Goal: Browse casually: Explore the website without a specific task or goal

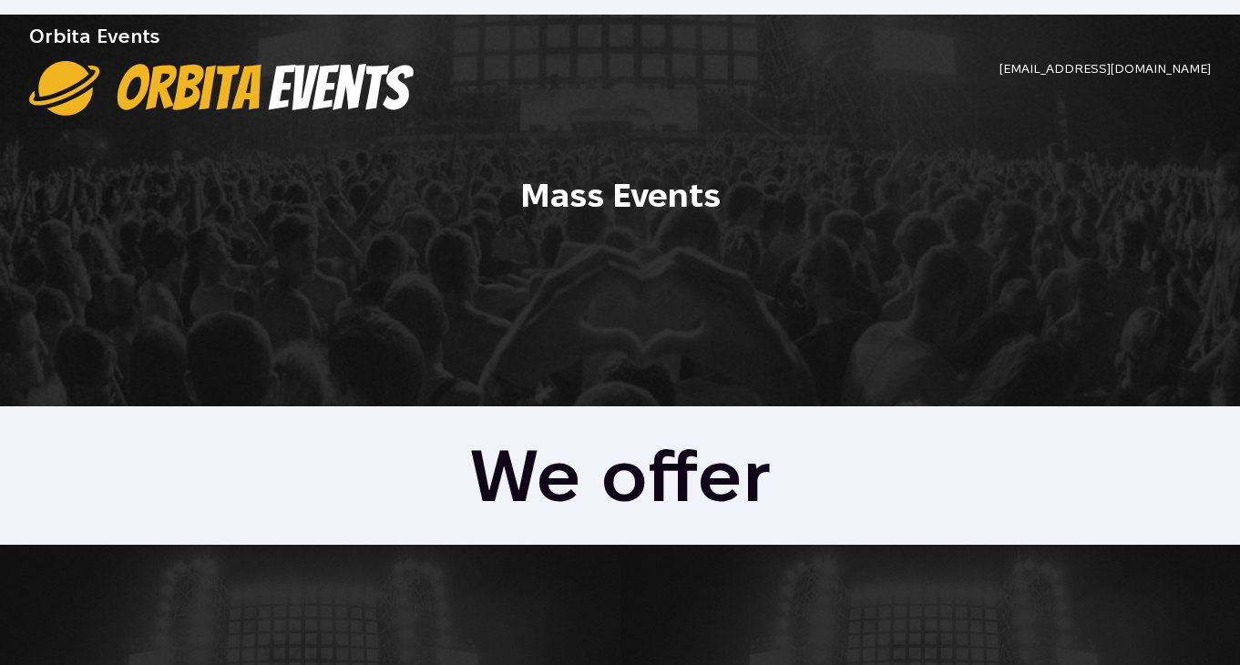
scroll to position [11, 0]
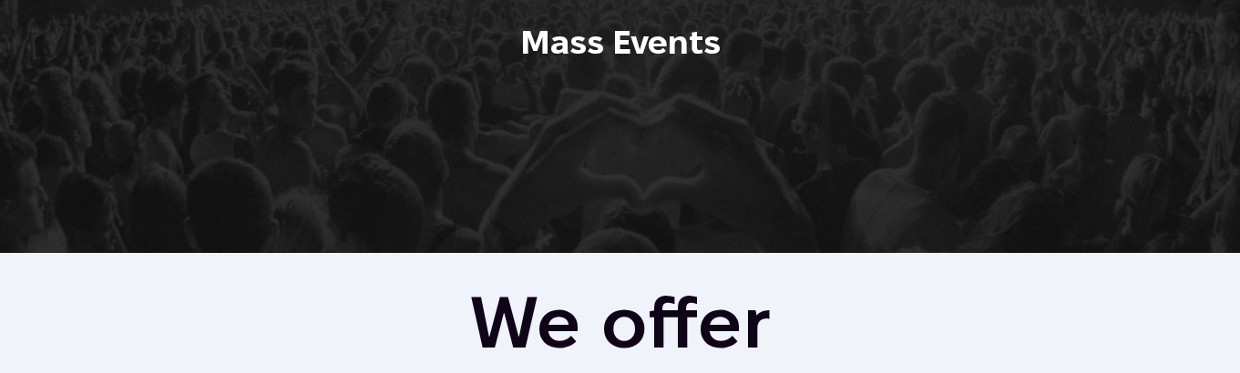
scroll to position [337, 0]
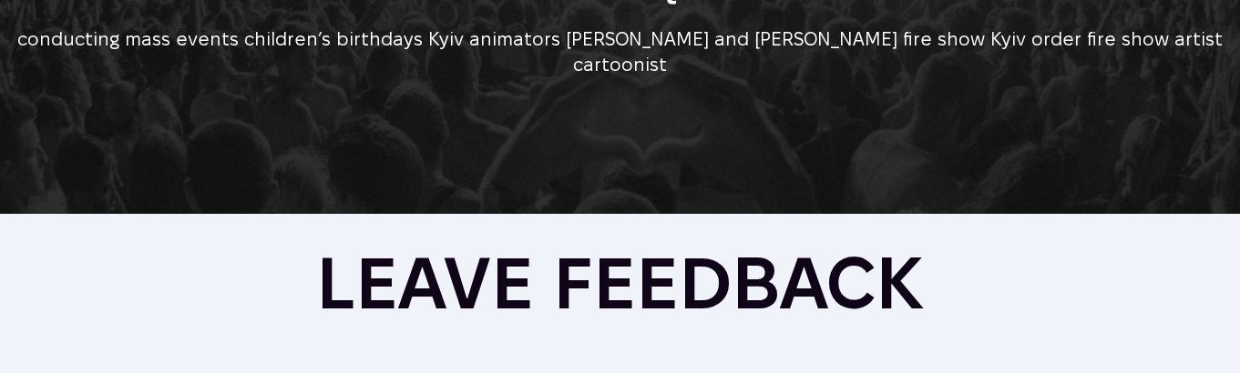
scroll to position [1309, 0]
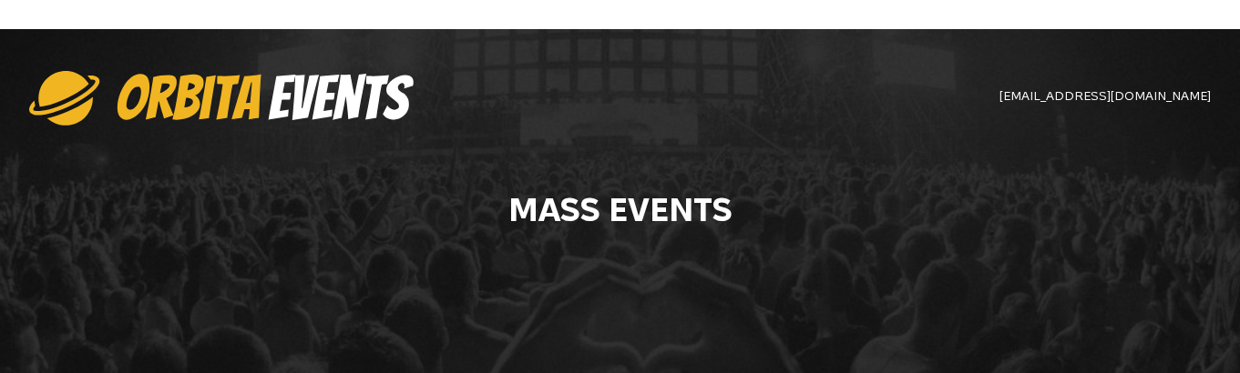
scroll to position [1309, 0]
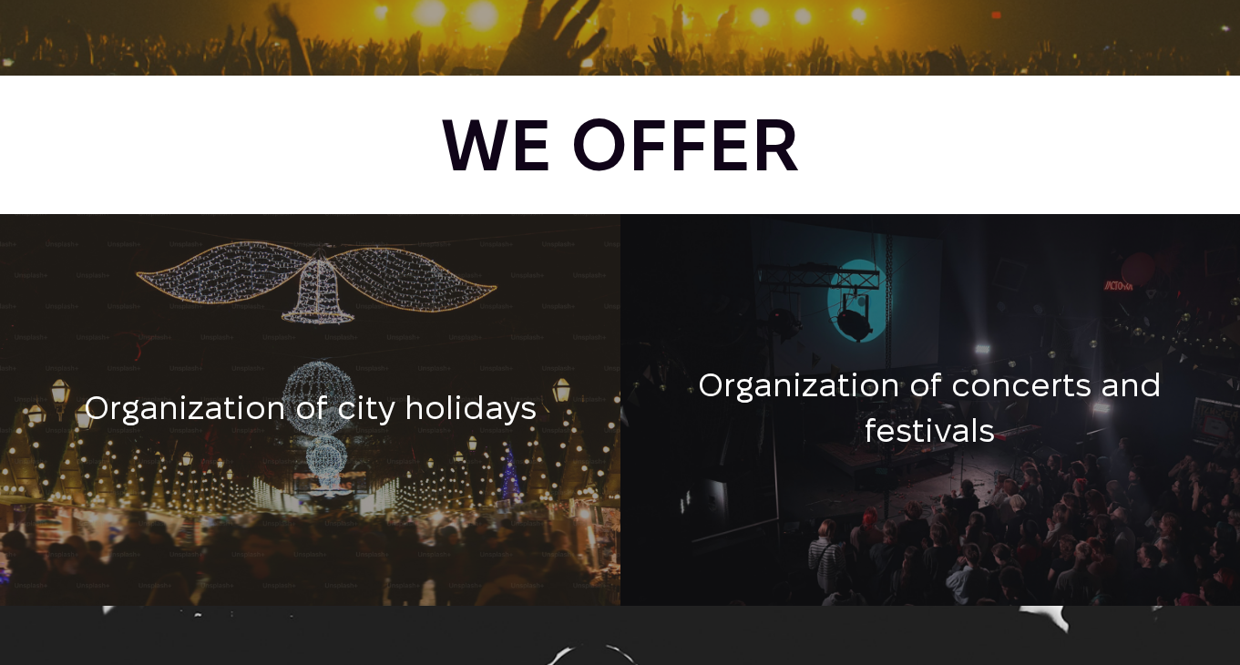
scroll to position [343, 0]
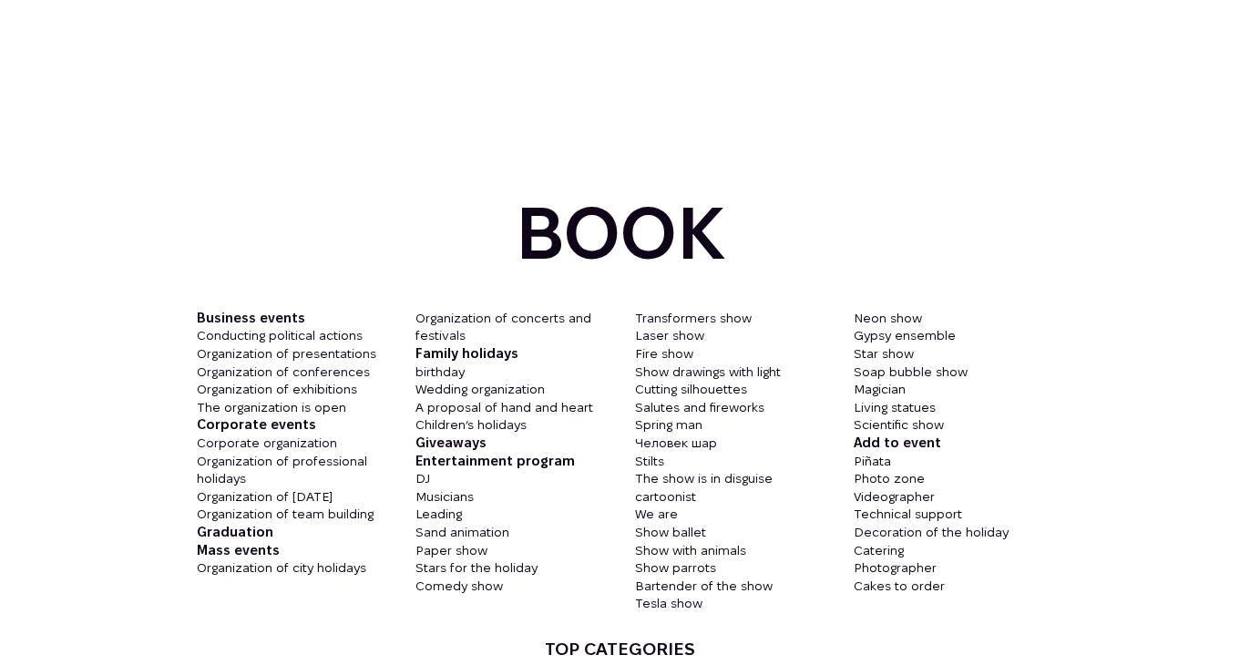
scroll to position [2582, 0]
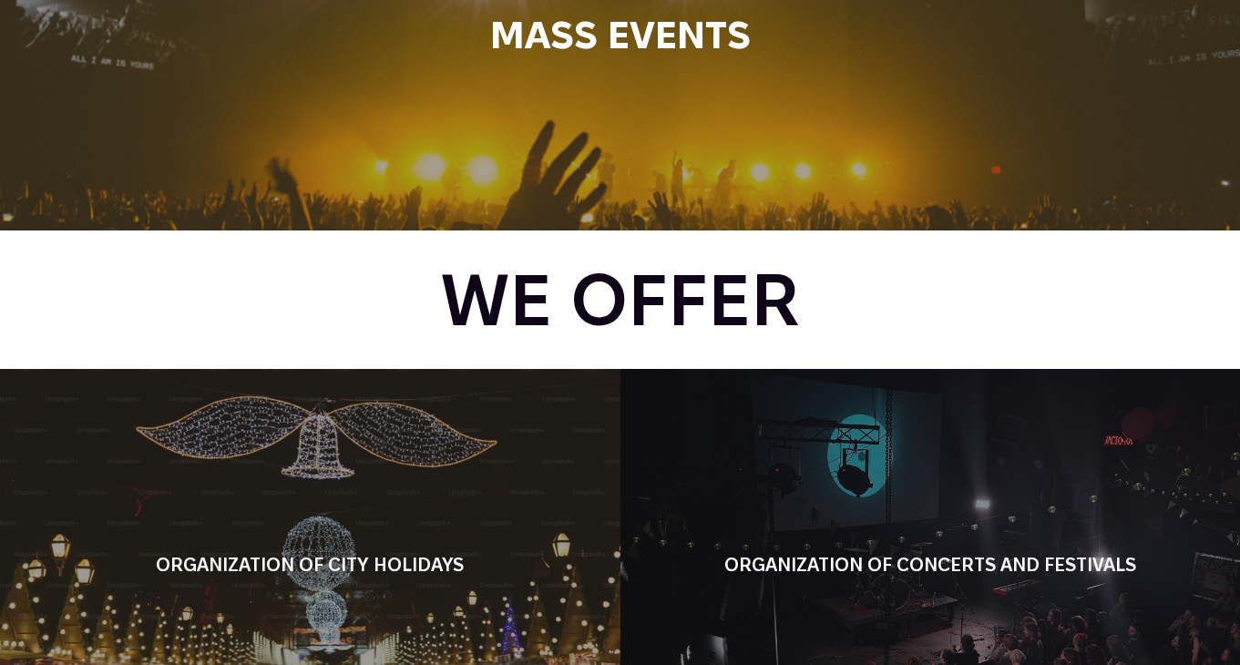
scroll to position [220, 0]
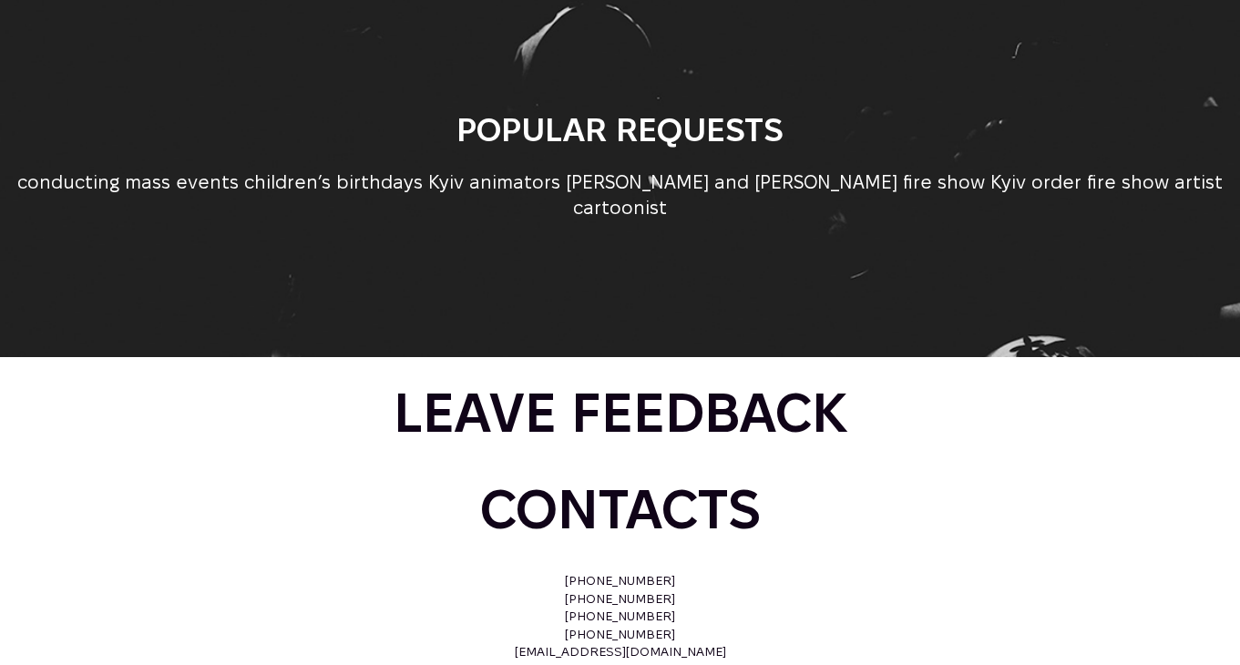
scroll to position [990, 0]
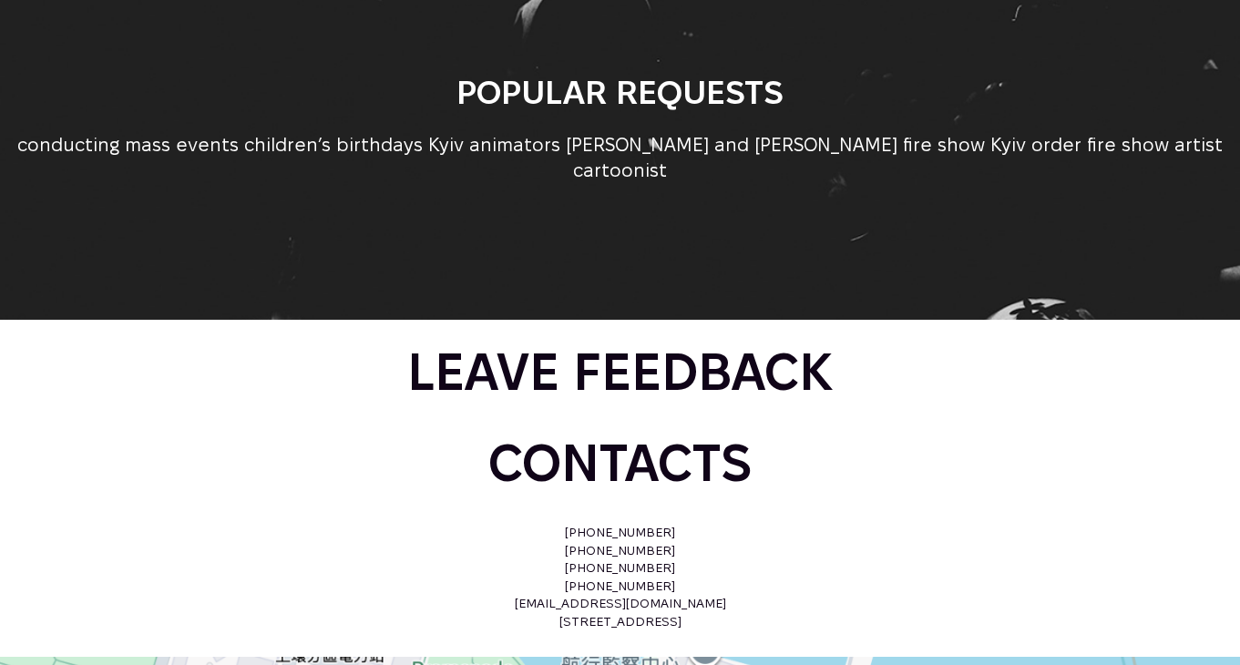
scroll to position [970, 0]
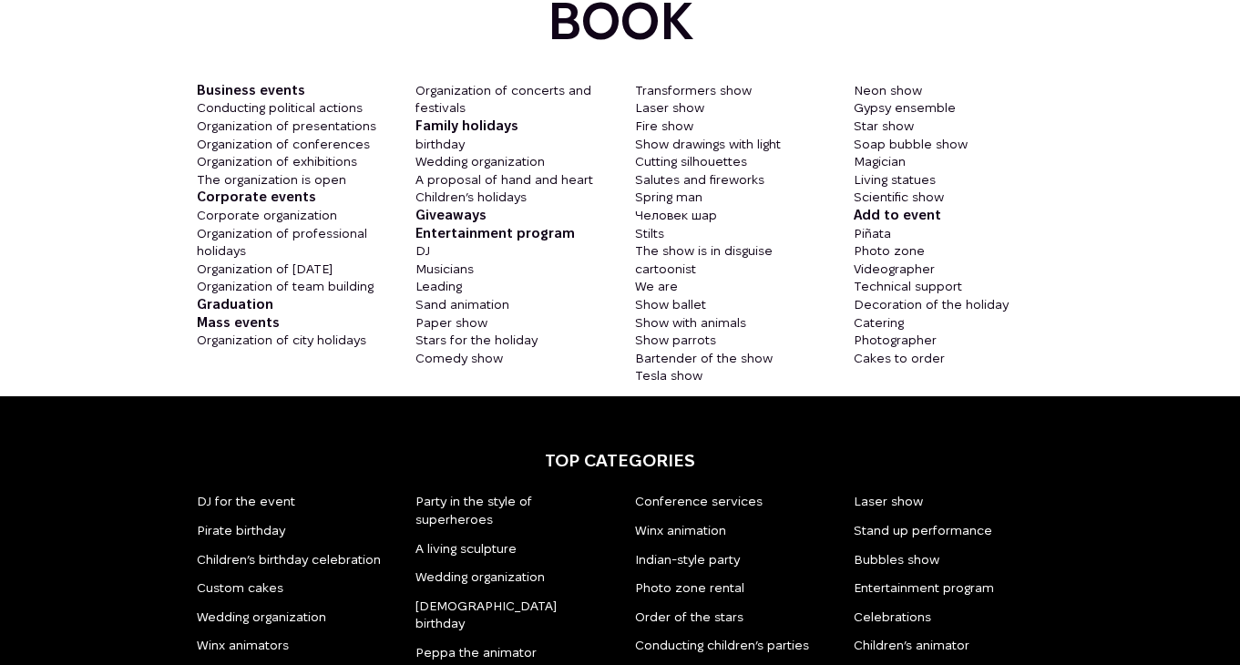
scroll to position [2537, 0]
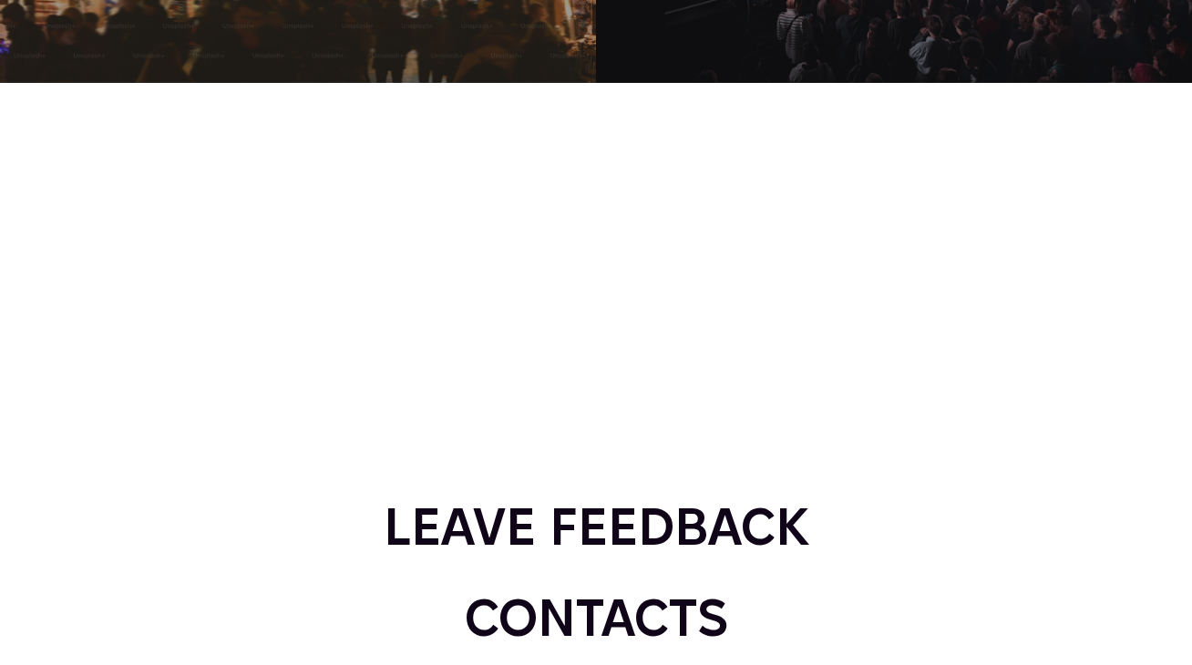
scroll to position [1069, 0]
